Goal: Task Accomplishment & Management: Use online tool/utility

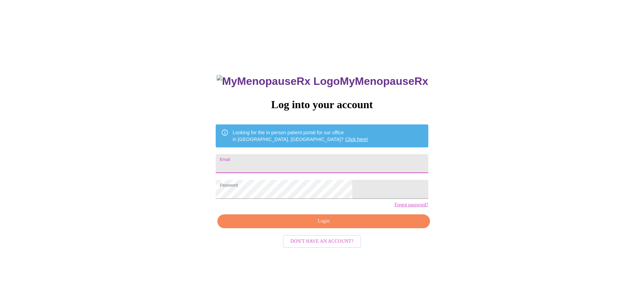
click at [285, 161] on input "Email" at bounding box center [322, 163] width 212 height 19
type input "[EMAIL_ADDRESS][PERSON_NAME][DOMAIN_NAME]"
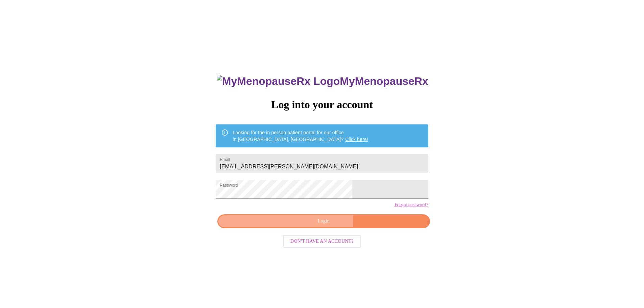
click at [310, 226] on span "Login" at bounding box center [323, 221] width 197 height 8
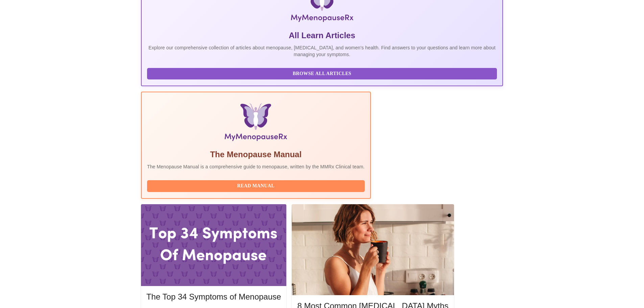
scroll to position [135, 0]
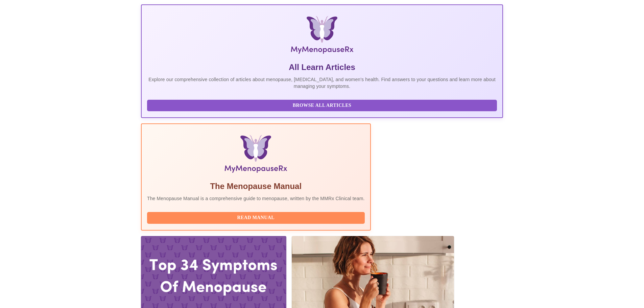
scroll to position [101, 0]
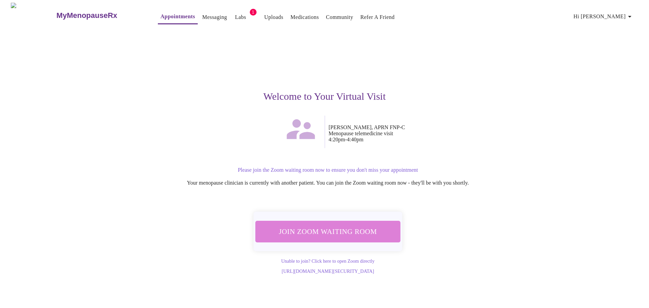
click at [353, 231] on span "Join Zoom Waiting Room" at bounding box center [328, 231] width 129 height 13
